Goal: Find specific page/section: Find specific page/section

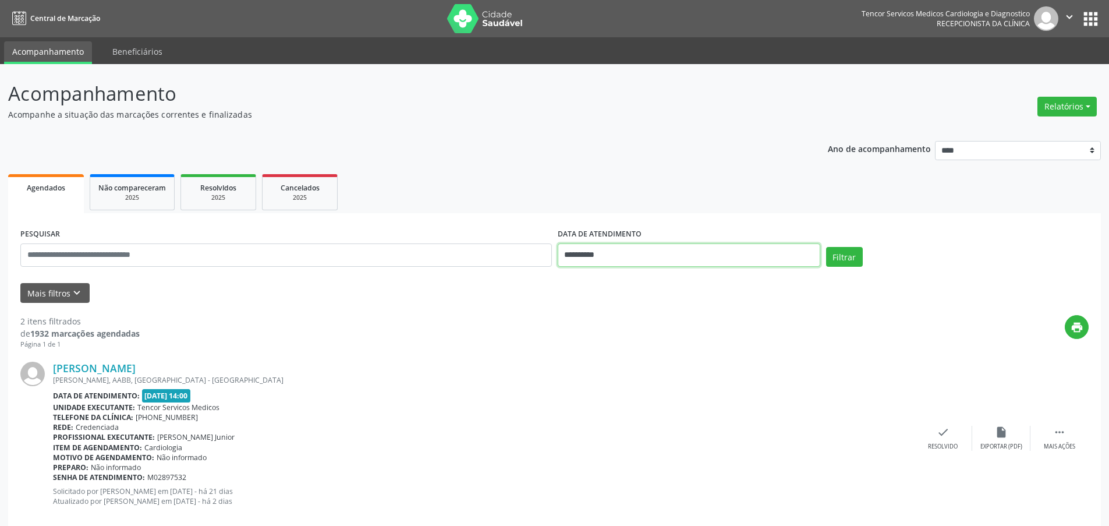
click at [616, 251] on input "**********" at bounding box center [689, 254] width 263 height 23
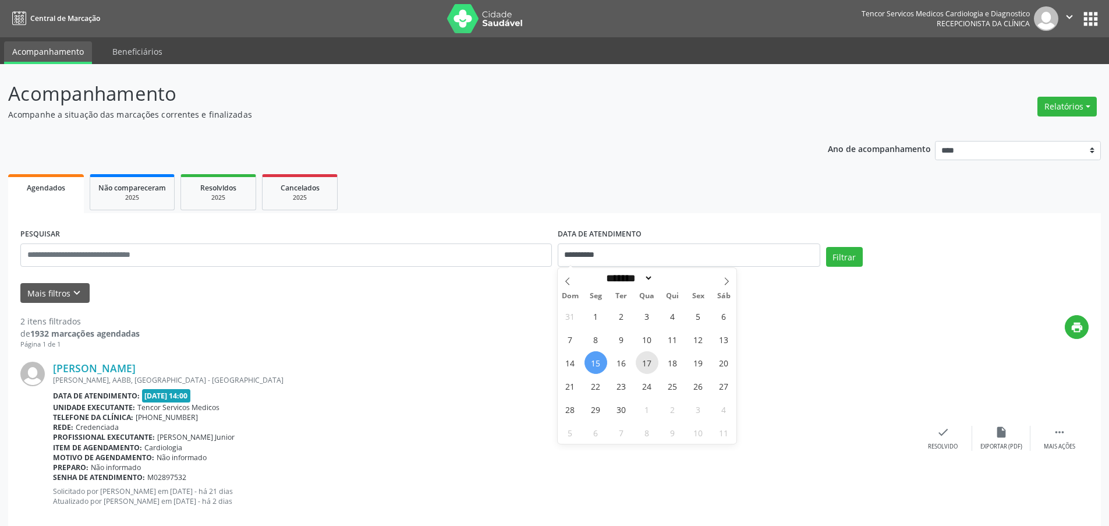
click at [647, 366] on span "17" at bounding box center [647, 362] width 23 height 23
type input "**********"
click at [652, 362] on span "17" at bounding box center [647, 362] width 23 height 23
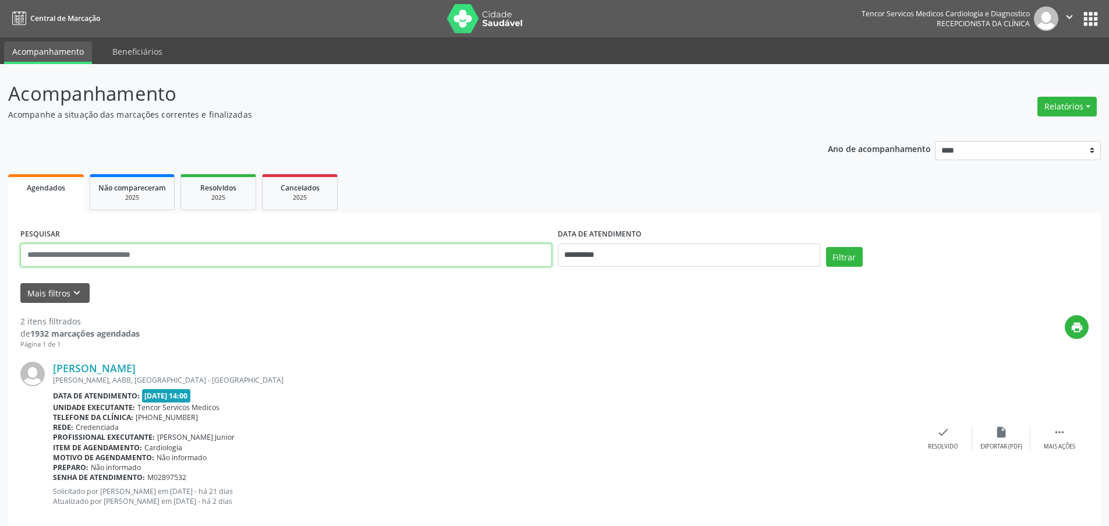
click at [295, 261] on input "text" at bounding box center [286, 254] width 532 height 23
click at [846, 261] on button "Filtrar" at bounding box center [844, 257] width 37 height 20
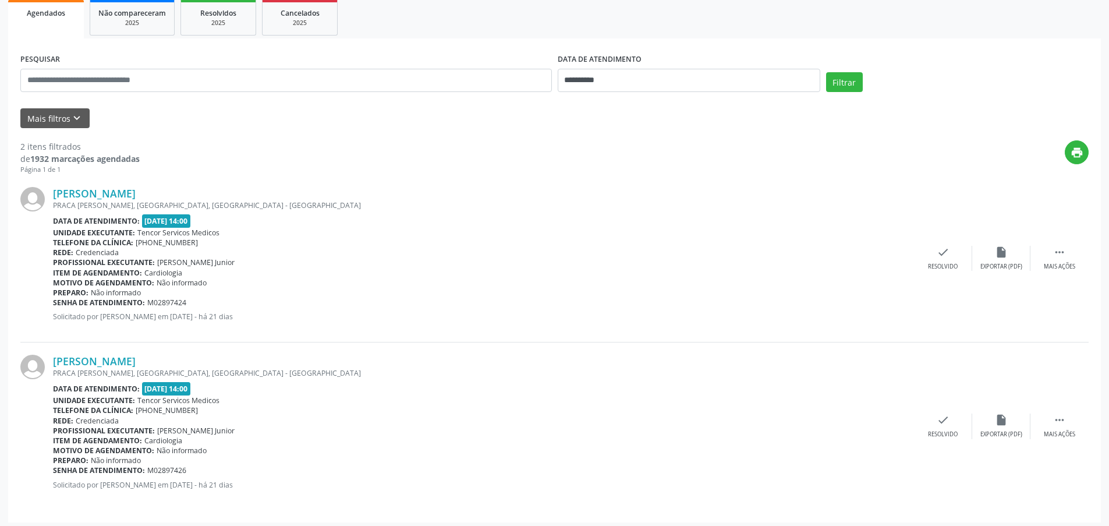
scroll to position [179, 0]
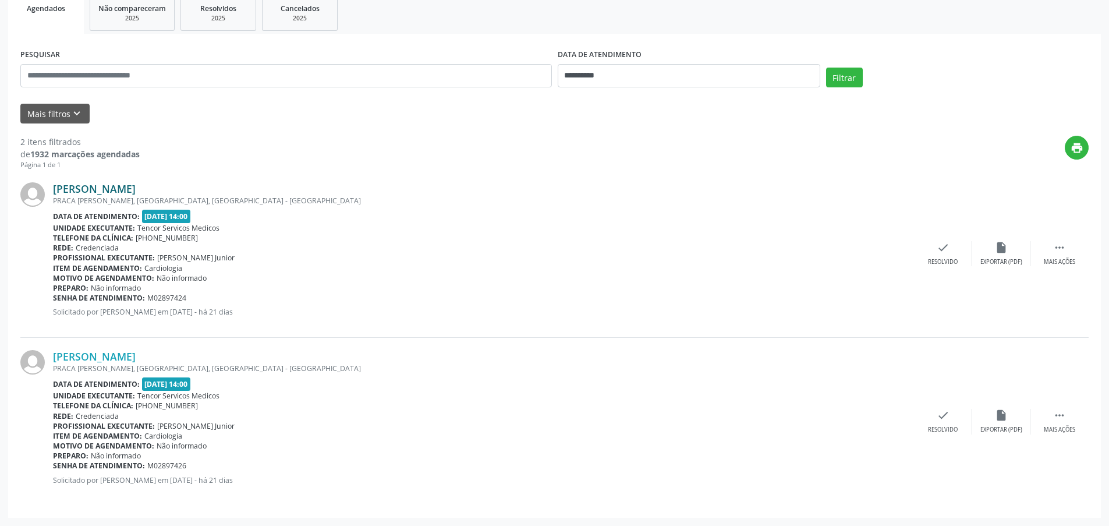
click at [87, 192] on link "[PERSON_NAME]" at bounding box center [94, 188] width 83 height 13
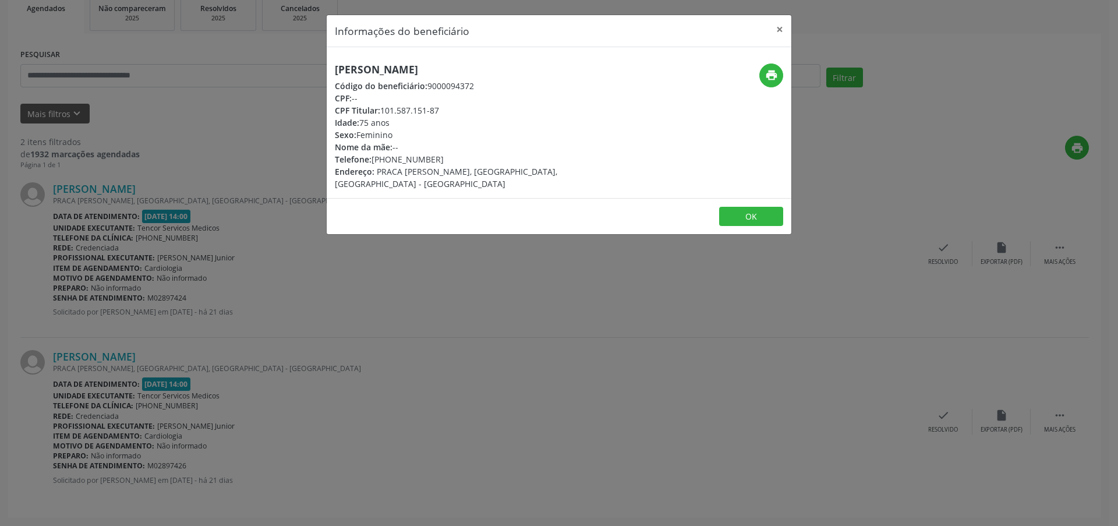
drag, startPoint x: 521, startPoint y: 69, endPoint x: 335, endPoint y: 74, distance: 185.8
click at [335, 74] on h5 "[PERSON_NAME]" at bounding box center [481, 69] width 293 height 12
copy h5 "[PERSON_NAME]"
click at [783, 30] on button "×" at bounding box center [779, 29] width 23 height 29
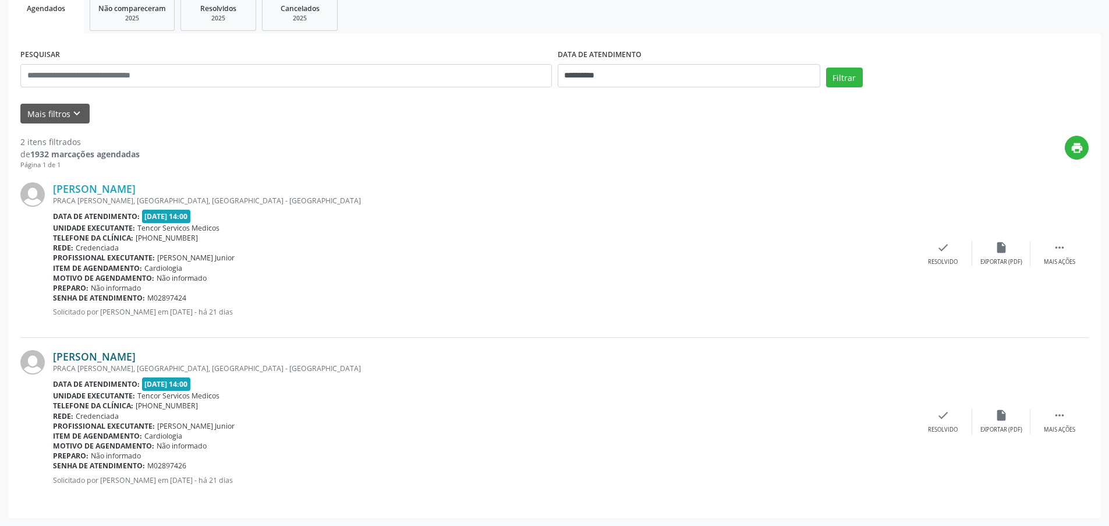
click at [125, 356] on link "[PERSON_NAME]" at bounding box center [94, 356] width 83 height 13
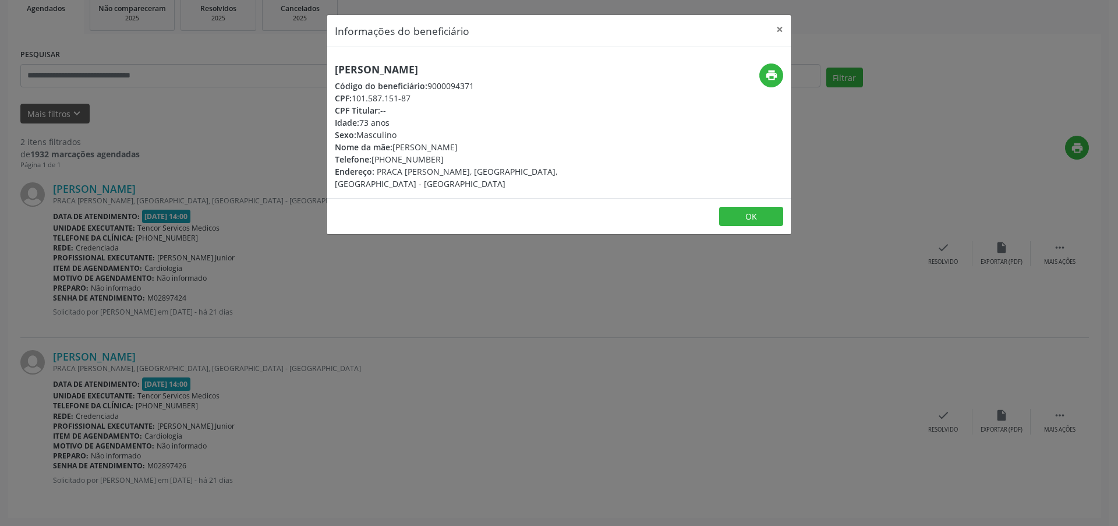
drag, startPoint x: 457, startPoint y: 71, endPoint x: 321, endPoint y: 69, distance: 136.3
click at [321, 69] on div "Informações do beneficiário × [PERSON_NAME] Código do beneficiário: 9000094371 …" at bounding box center [559, 263] width 1118 height 526
copy h5 "[PERSON_NAME]"
click at [781, 30] on button "×" at bounding box center [779, 29] width 23 height 29
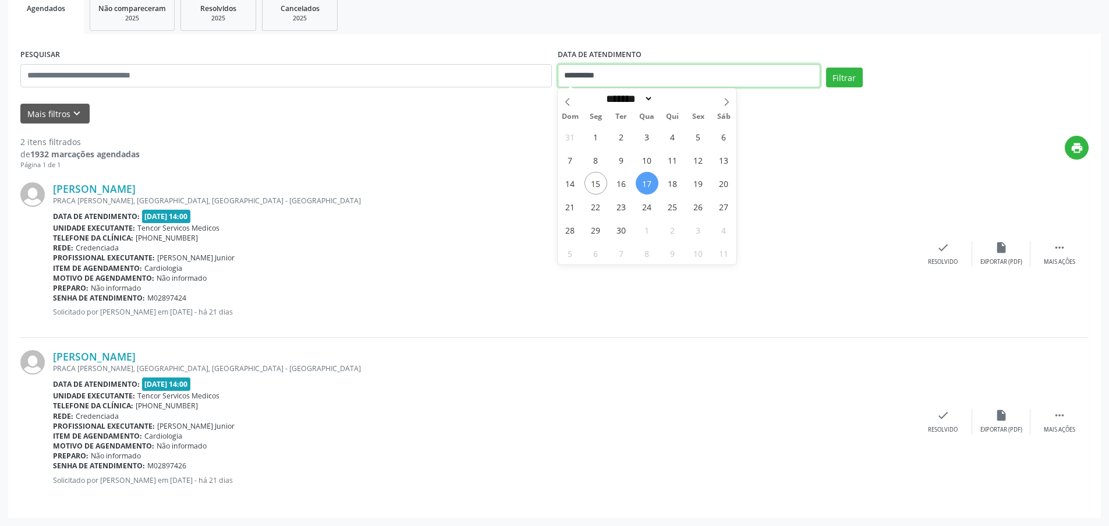
click at [616, 75] on input "**********" at bounding box center [689, 75] width 263 height 23
click at [591, 207] on span "22" at bounding box center [596, 206] width 23 height 23
type input "**********"
click at [595, 207] on span "22" at bounding box center [596, 206] width 23 height 23
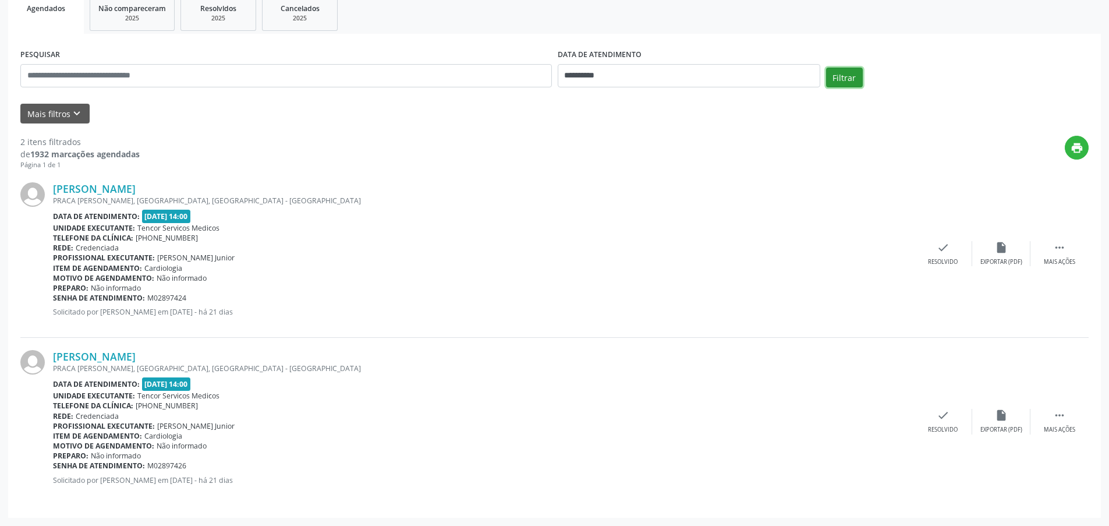
click at [837, 77] on button "Filtrar" at bounding box center [844, 78] width 37 height 20
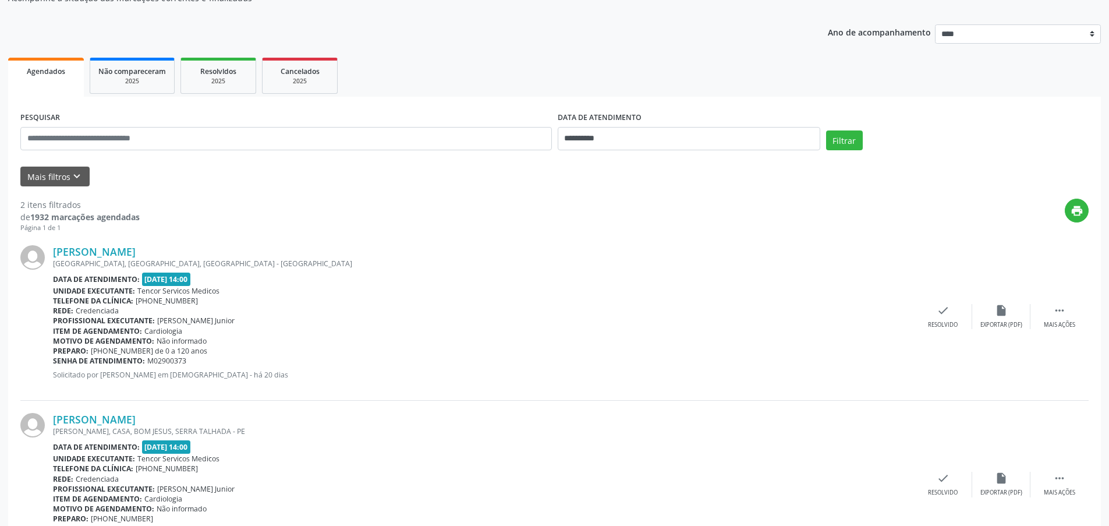
scroll to position [175, 0]
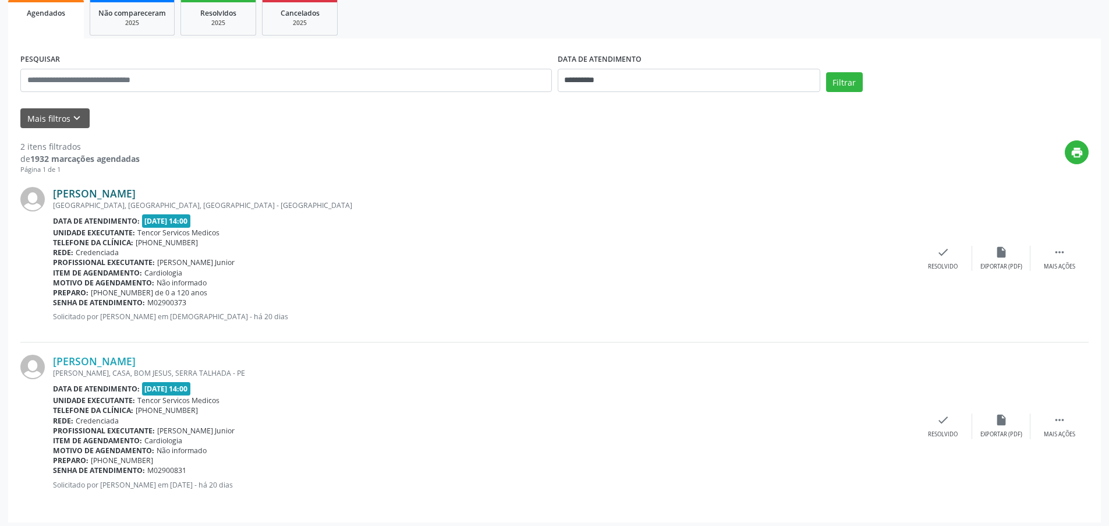
click at [136, 196] on link "[PERSON_NAME]" at bounding box center [94, 193] width 83 height 13
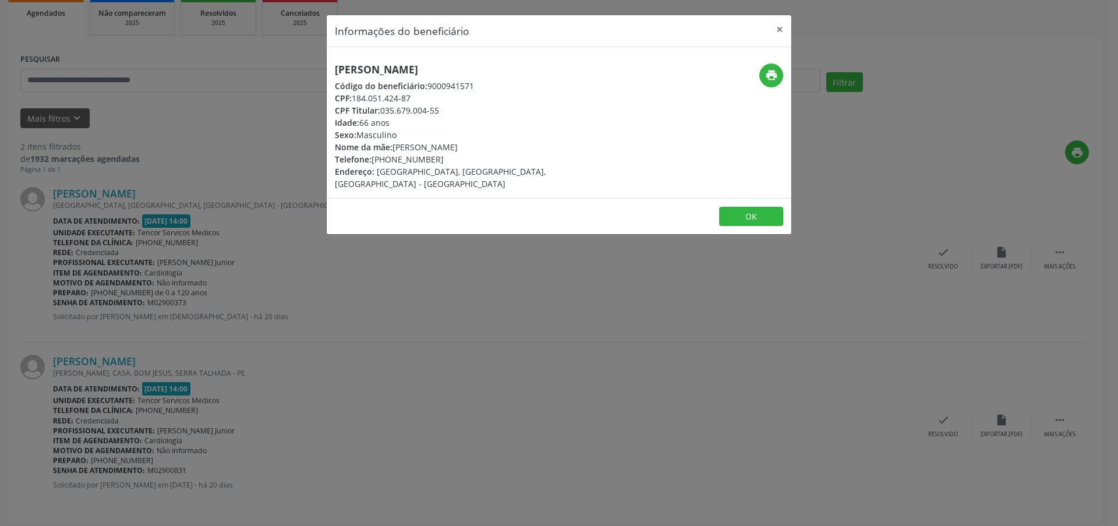
drag, startPoint x: 483, startPoint y: 69, endPoint x: 332, endPoint y: 77, distance: 151.6
click at [332, 77] on div "[PERSON_NAME] Código do beneficiário: 9000941571 CPF: 184.051.424-87 CPF Titula…" at bounding box center [482, 126] width 310 height 126
copy h5 "[PERSON_NAME]"
click at [783, 31] on button "×" at bounding box center [779, 29] width 23 height 29
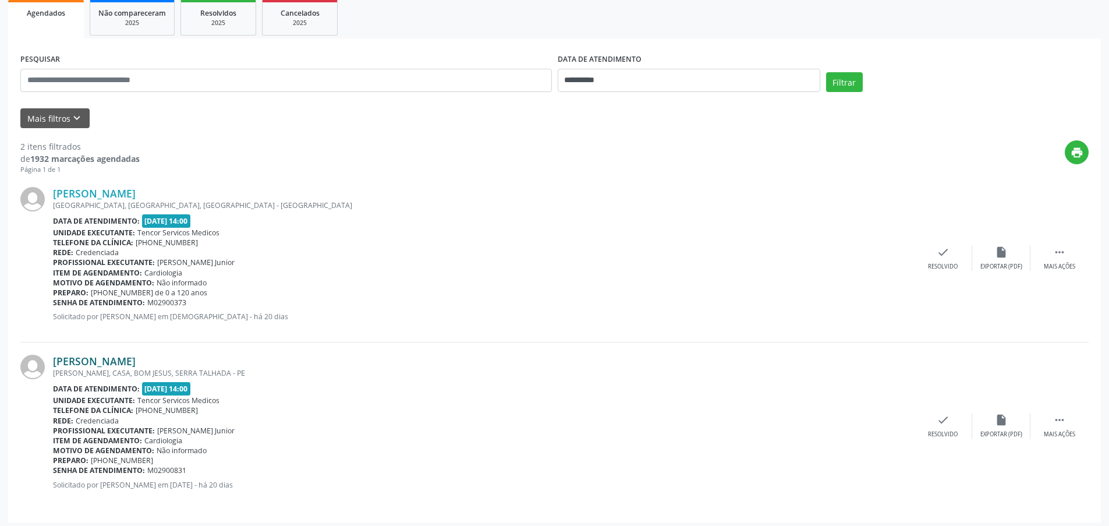
click at [136, 357] on link "[PERSON_NAME]" at bounding box center [94, 361] width 83 height 13
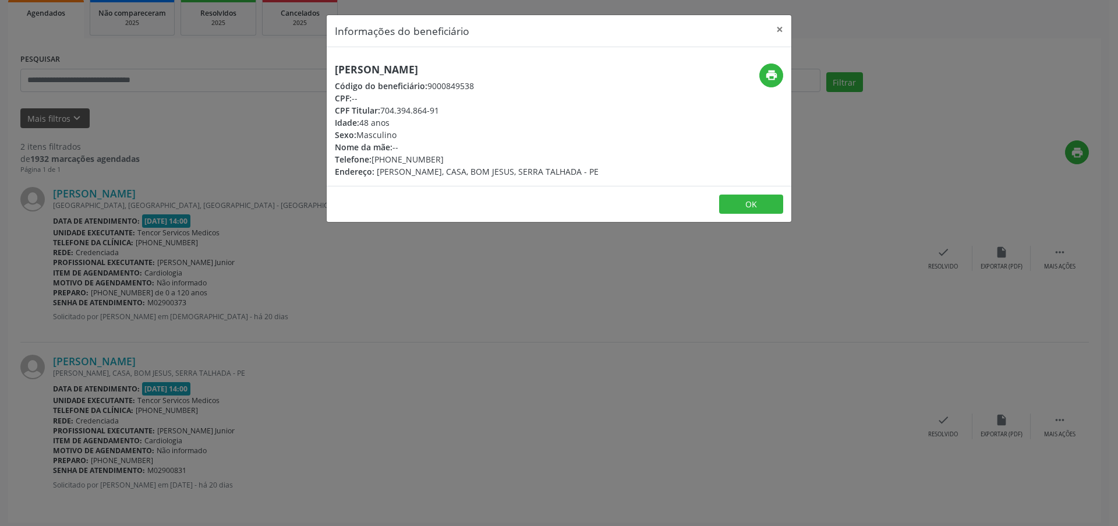
drag, startPoint x: 504, startPoint y: 68, endPoint x: 324, endPoint y: 66, distance: 179.3
click at [324, 66] on div "Informações do beneficiário × [PERSON_NAME] Código do beneficiário: 9000849538 …" at bounding box center [559, 263] width 1118 height 526
copy h5 "[PERSON_NAME]"
click at [780, 29] on button "×" at bounding box center [779, 29] width 23 height 29
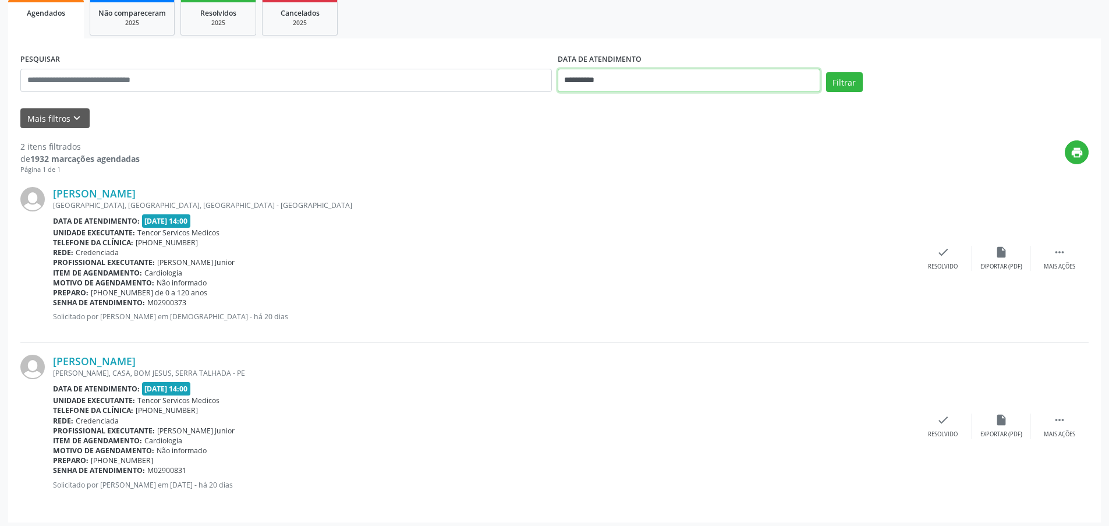
click at [649, 82] on input "**********" at bounding box center [689, 80] width 263 height 23
click at [700, 208] on span "26" at bounding box center [698, 211] width 23 height 23
type input "**********"
click at [698, 214] on span "26" at bounding box center [698, 211] width 23 height 23
click at [855, 78] on button "Filtrar" at bounding box center [844, 82] width 37 height 20
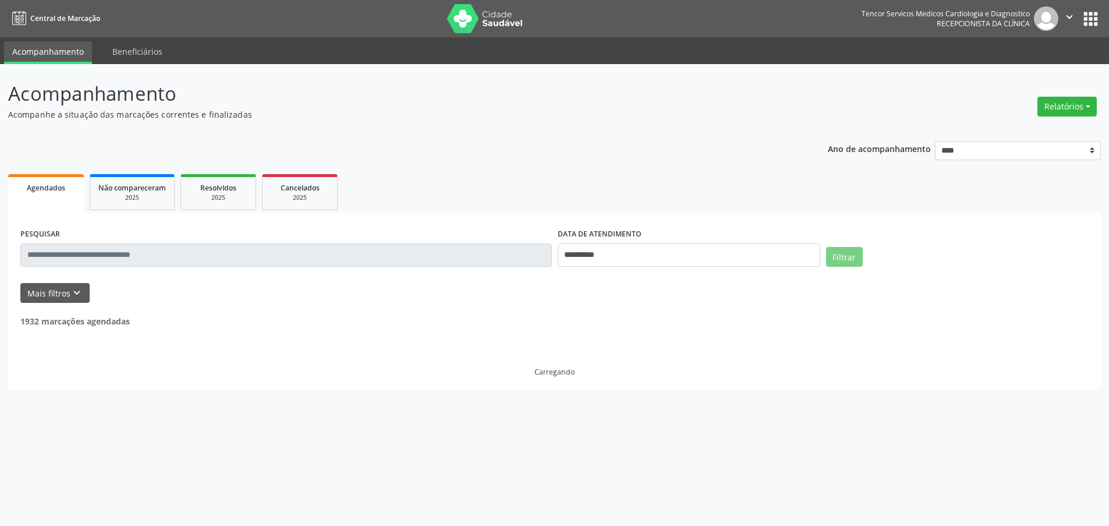
scroll to position [0, 0]
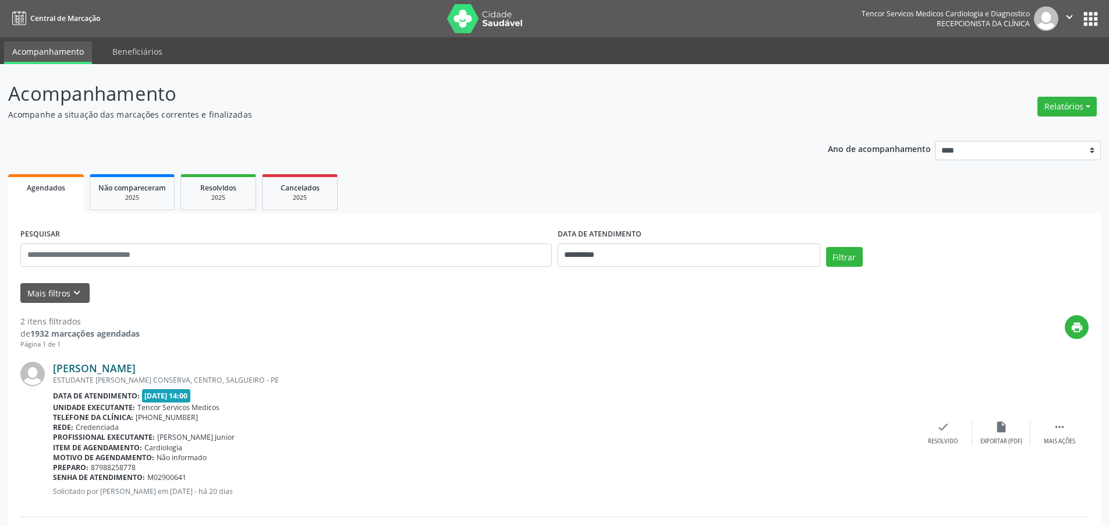
click at [136, 367] on link "[PERSON_NAME]" at bounding box center [94, 368] width 83 height 13
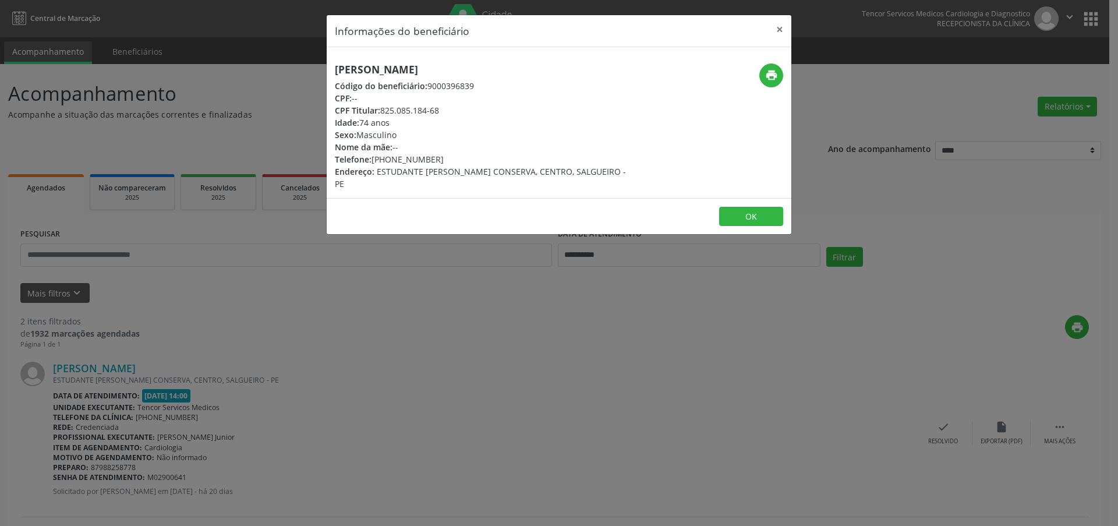
drag, startPoint x: 486, startPoint y: 68, endPoint x: 320, endPoint y: 69, distance: 165.9
click at [320, 69] on div "Informações do beneficiário × [PERSON_NAME] Código do beneficiário: 9000396839 …" at bounding box center [559, 263] width 1118 height 526
copy h5 "[PERSON_NAME]"
click at [781, 30] on button "×" at bounding box center [779, 29] width 23 height 29
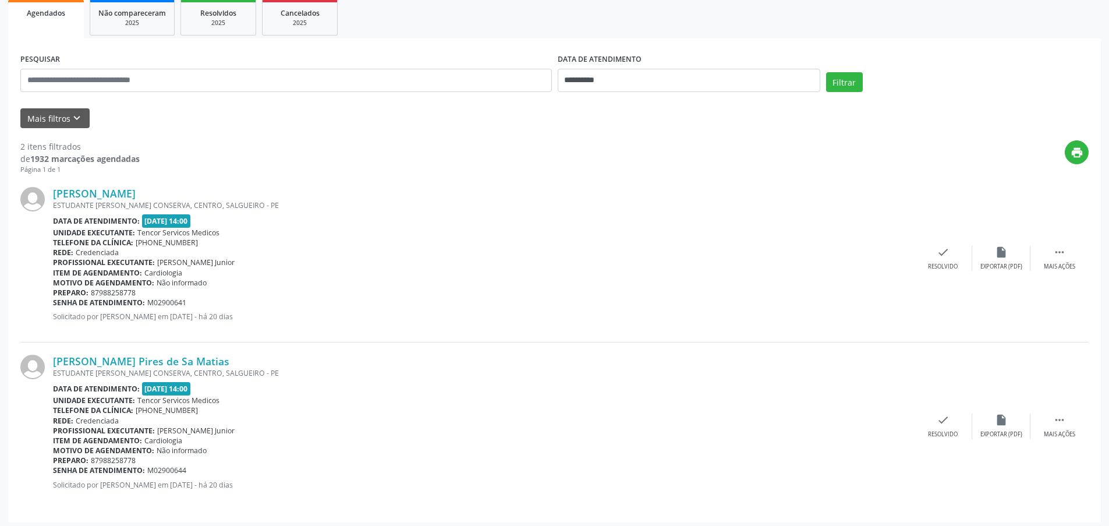
scroll to position [179, 0]
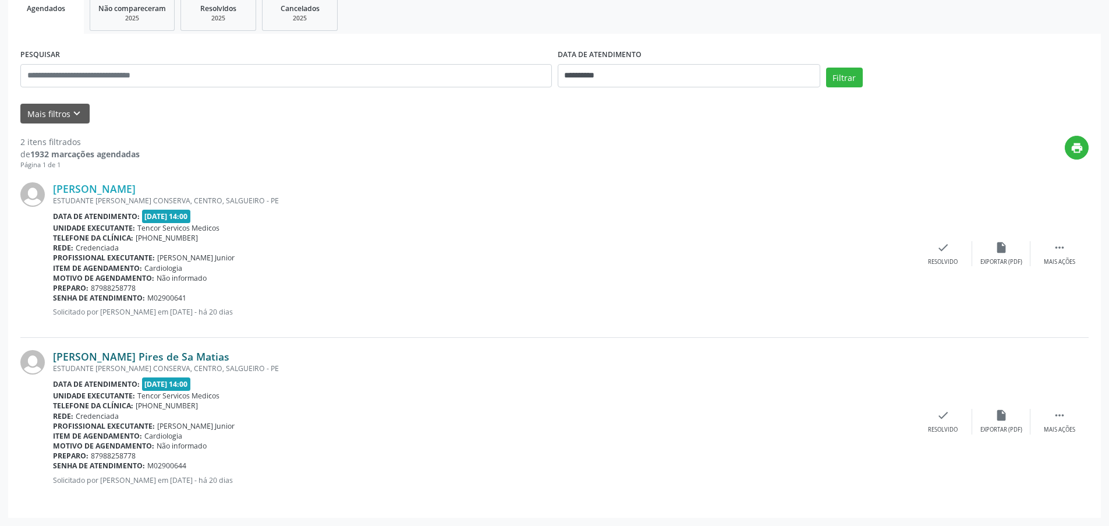
click at [147, 353] on link "[PERSON_NAME] Pires de Sa Matias" at bounding box center [141, 356] width 176 height 13
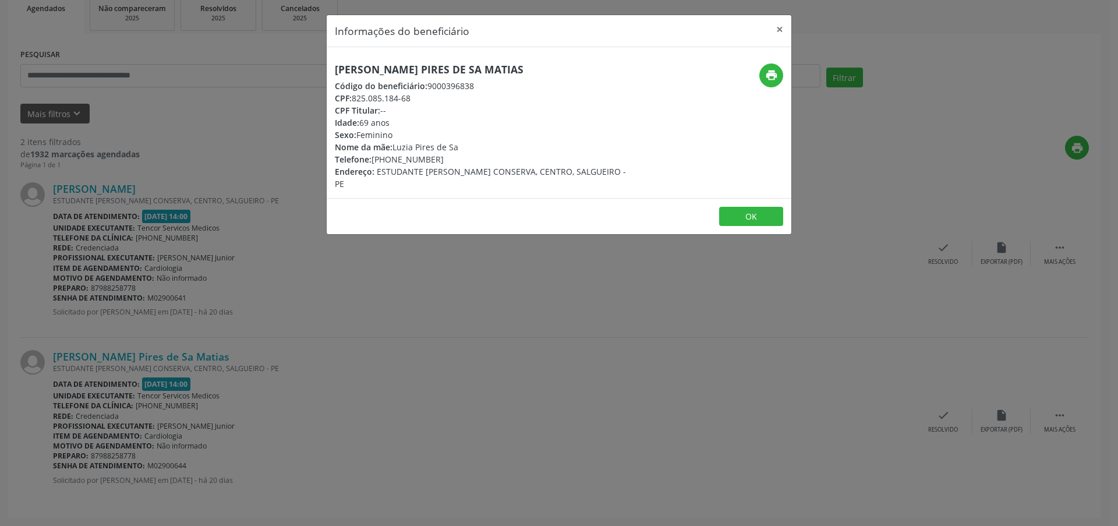
drag, startPoint x: 540, startPoint y: 71, endPoint x: 335, endPoint y: 69, distance: 205.0
click at [335, 69] on h5 "[PERSON_NAME] Pires de Sa Matias" at bounding box center [481, 69] width 293 height 12
copy h5 "[PERSON_NAME] Pires de Sa Matias"
drag, startPoint x: 434, startPoint y: 161, endPoint x: 392, endPoint y: 161, distance: 42.5
click at [392, 161] on div "Telefone: [PHONE_NUMBER]" at bounding box center [481, 159] width 293 height 12
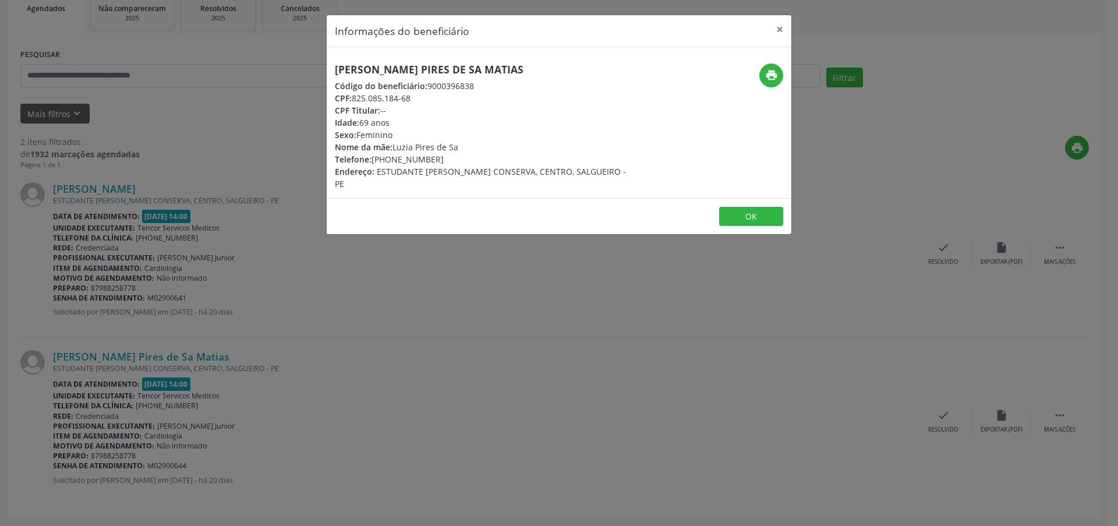
copy div "98825-8915"
click at [780, 29] on button "×" at bounding box center [779, 29] width 23 height 29
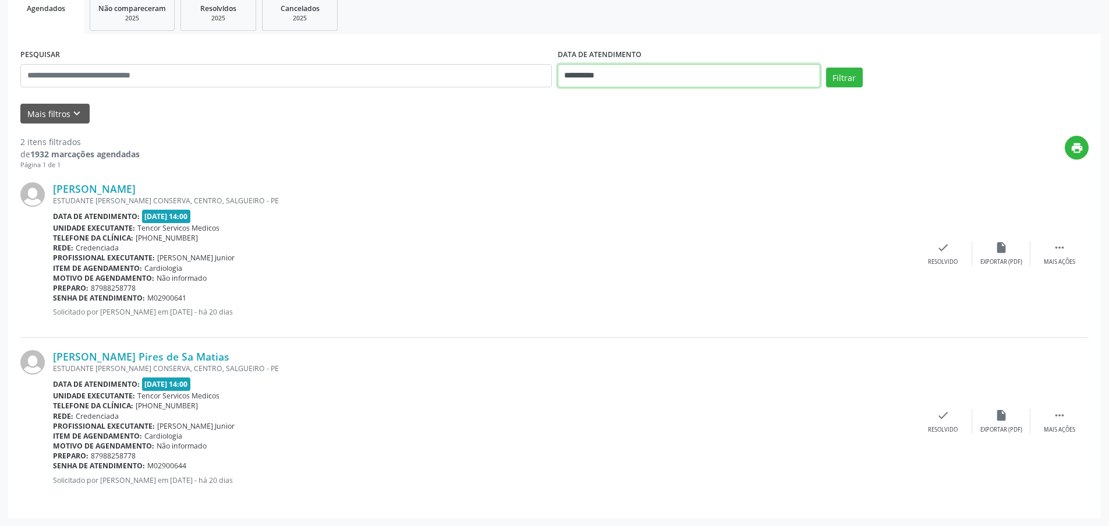
click at [611, 77] on input "**********" at bounding box center [689, 75] width 263 height 23
click at [596, 228] on span "29" at bounding box center [596, 229] width 23 height 23
type input "**********"
click at [596, 227] on span "29" at bounding box center [596, 229] width 23 height 23
click at [829, 78] on button "Filtrar" at bounding box center [844, 78] width 37 height 20
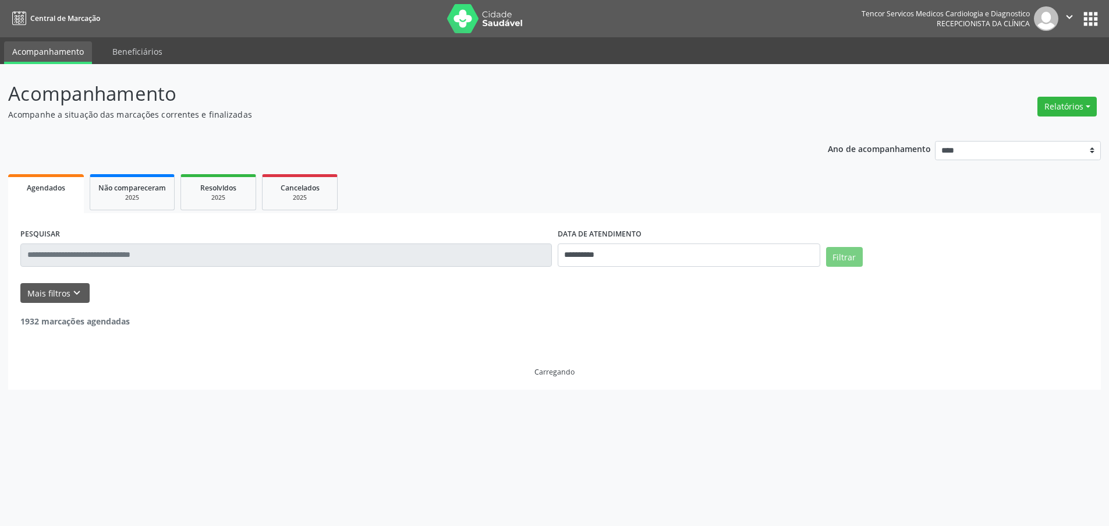
scroll to position [0, 0]
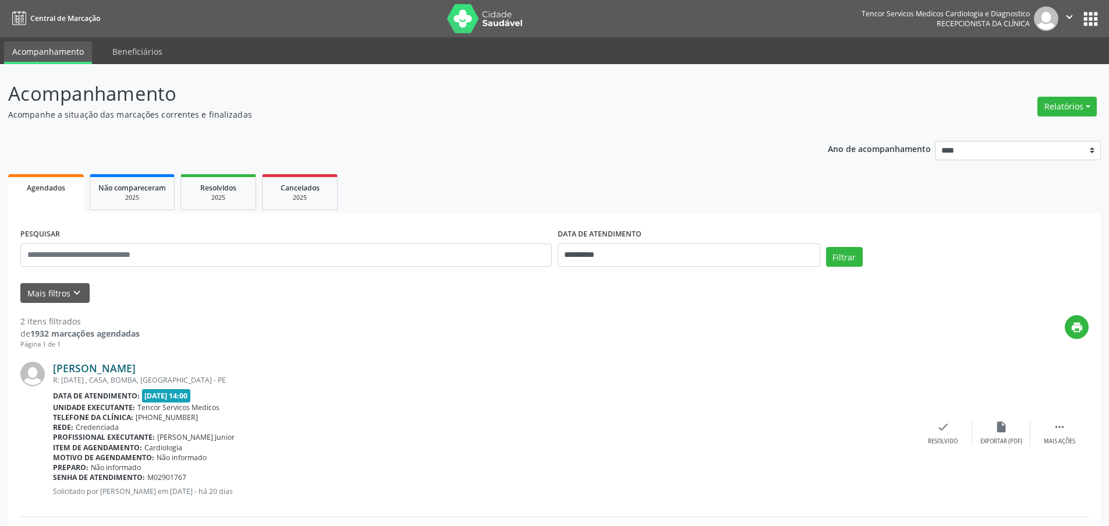
click at [112, 370] on link "[PERSON_NAME]" at bounding box center [94, 368] width 83 height 13
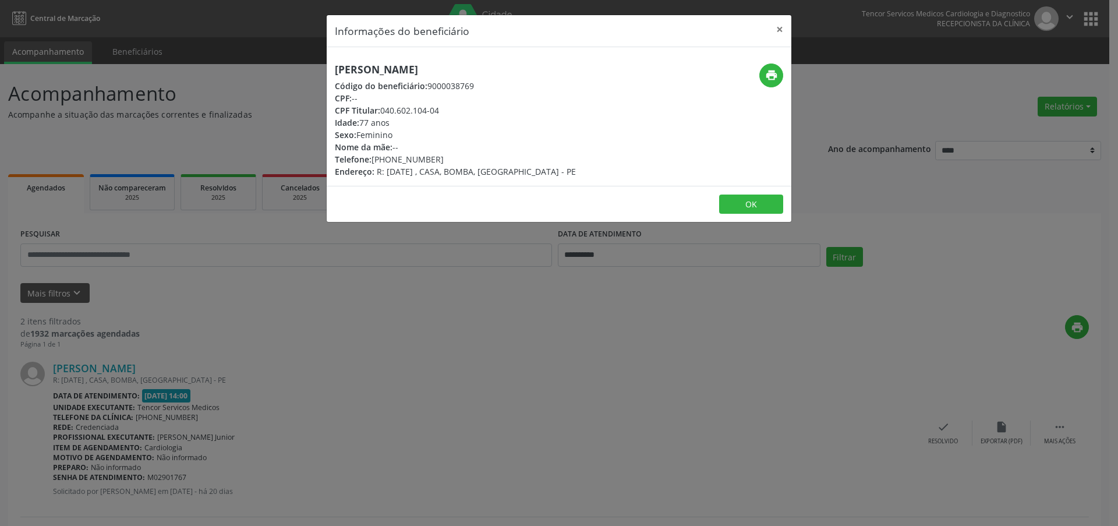
drag, startPoint x: 551, startPoint y: 69, endPoint x: 337, endPoint y: 68, distance: 213.7
click at [337, 68] on h5 "[PERSON_NAME]" at bounding box center [455, 69] width 241 height 12
copy h5 "[PERSON_NAME]"
click at [781, 30] on button "×" at bounding box center [779, 29] width 23 height 29
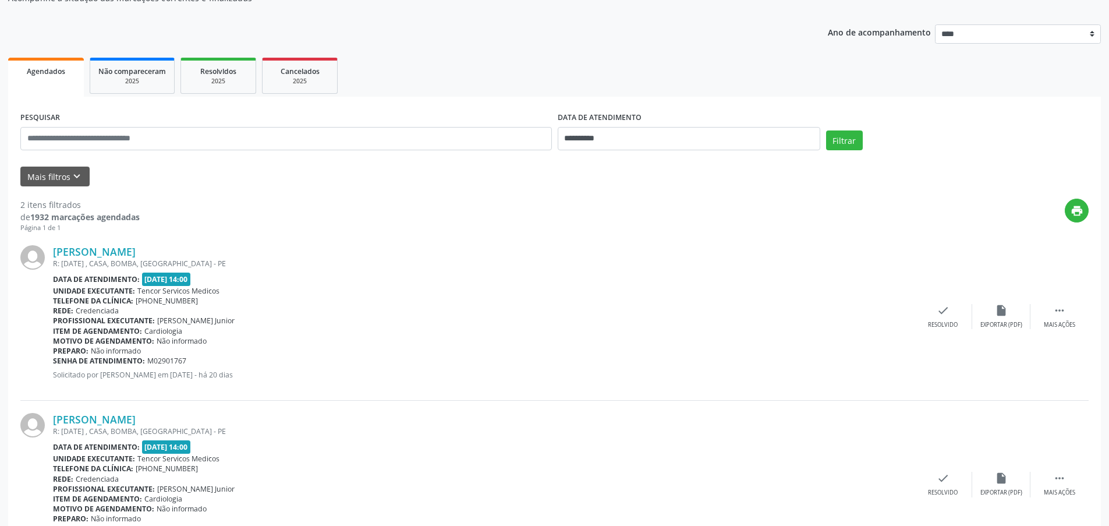
scroll to position [179, 0]
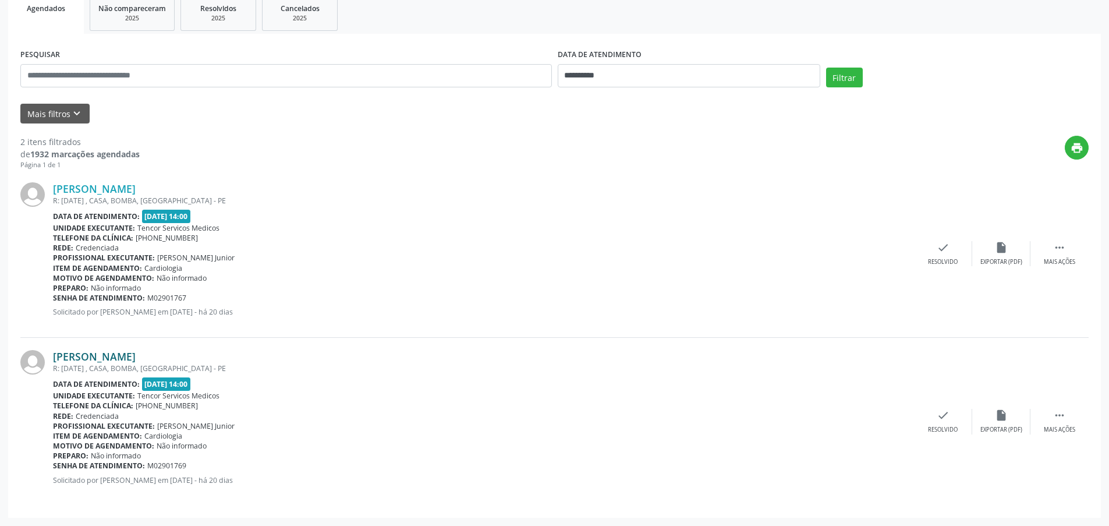
click at [136, 355] on link "[PERSON_NAME]" at bounding box center [94, 356] width 83 height 13
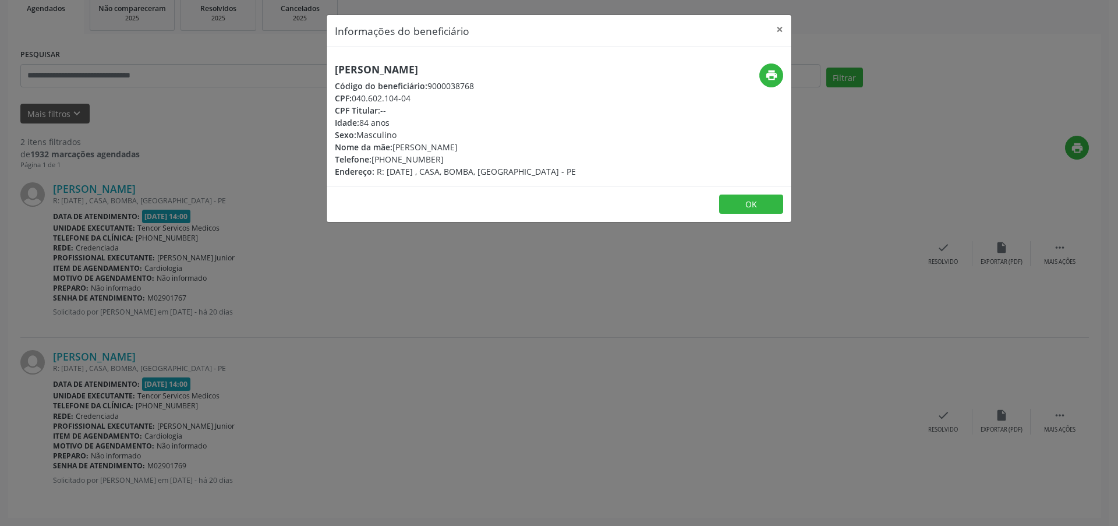
drag, startPoint x: 526, startPoint y: 66, endPoint x: 368, endPoint y: 70, distance: 158.4
click at [368, 70] on h5 "[PERSON_NAME]" at bounding box center [455, 69] width 241 height 12
click at [551, 62] on div "[PERSON_NAME] Código do beneficiário: 9000038768 CPF: 040.602.104-04 CPF Titula…" at bounding box center [559, 116] width 465 height 139
drag, startPoint x: 532, startPoint y: 69, endPoint x: 426, endPoint y: 72, distance: 106.6
click at [426, 72] on h5 "[PERSON_NAME]" at bounding box center [455, 69] width 241 height 12
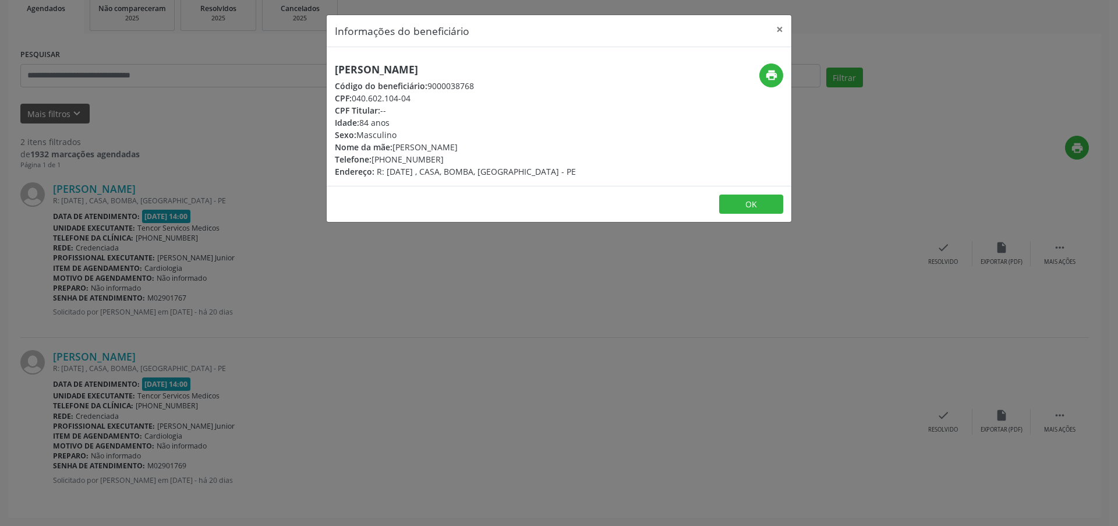
click at [533, 65] on h5 "[PERSON_NAME]" at bounding box center [455, 69] width 241 height 12
drag, startPoint x: 522, startPoint y: 65, endPoint x: 334, endPoint y: 66, distance: 187.5
click at [334, 66] on div "[PERSON_NAME] Código do beneficiário: 9000038768 CPF: 040.602.104-04 CPF Titula…" at bounding box center [482, 120] width 310 height 114
copy h5 "[PERSON_NAME]"
click at [775, 26] on button "×" at bounding box center [779, 29] width 23 height 29
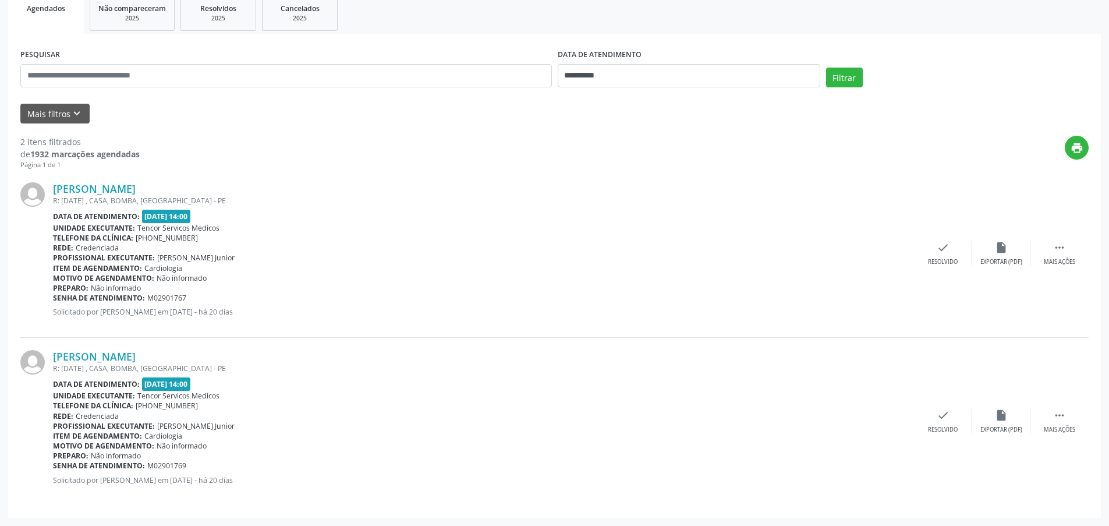
scroll to position [5, 0]
